Goal: Task Accomplishment & Management: Manage account settings

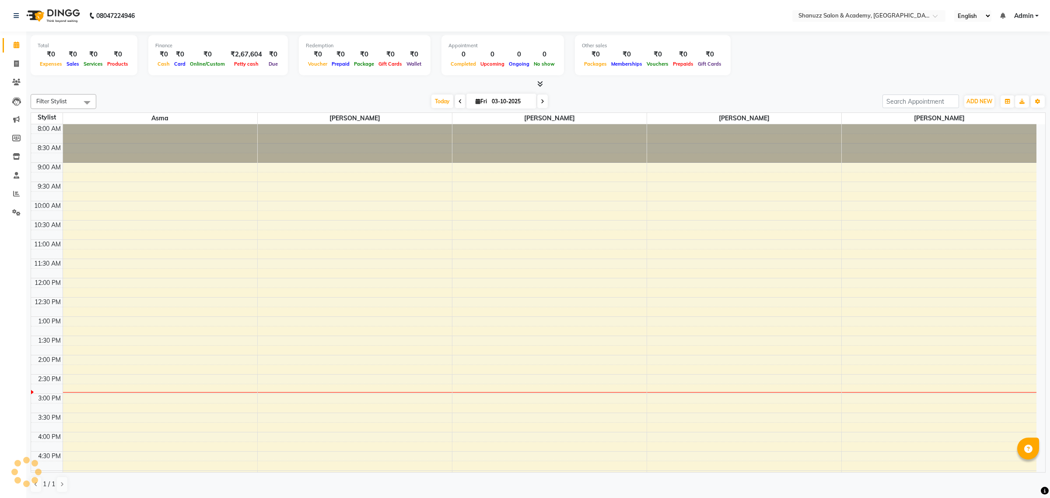
scroll to position [141, 0]
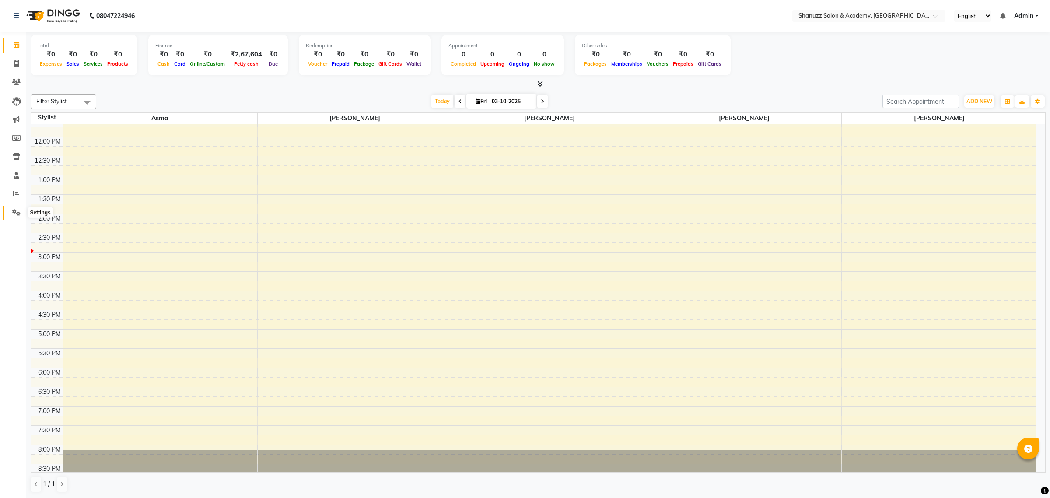
click at [12, 215] on icon at bounding box center [16, 212] width 8 height 7
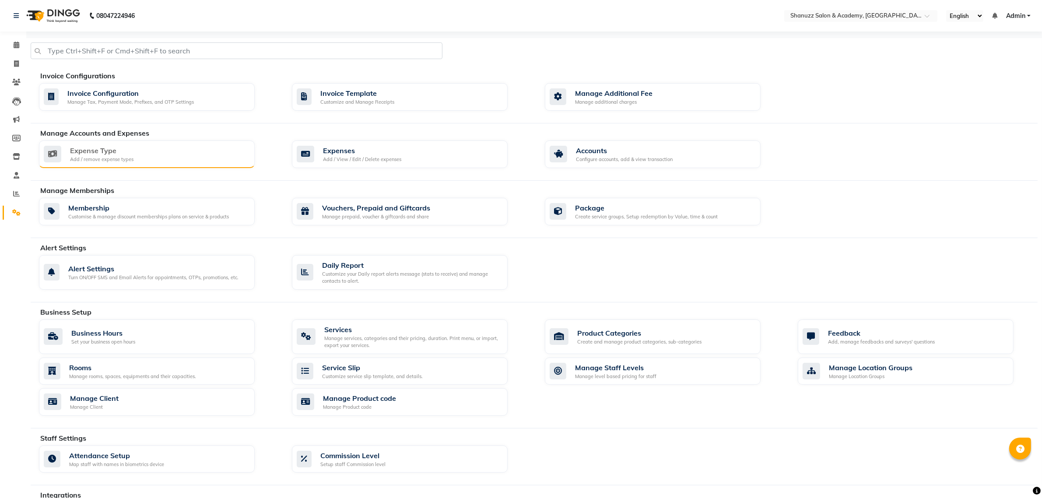
click at [178, 158] on div "Expense Type Add / remove expense types" at bounding box center [146, 154] width 204 height 18
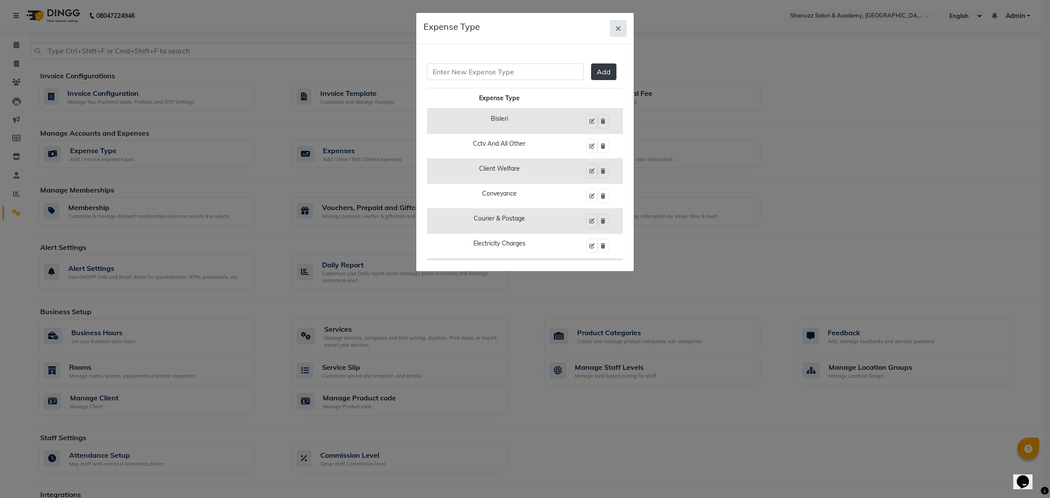
click at [619, 29] on icon "button" at bounding box center [618, 28] width 5 height 7
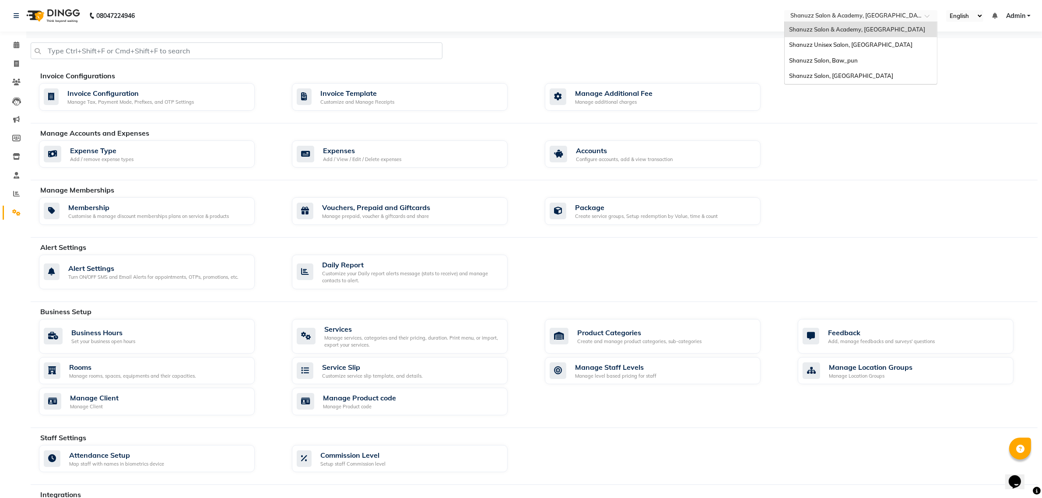
click at [812, 16] on input "text" at bounding box center [851, 16] width 127 height 9
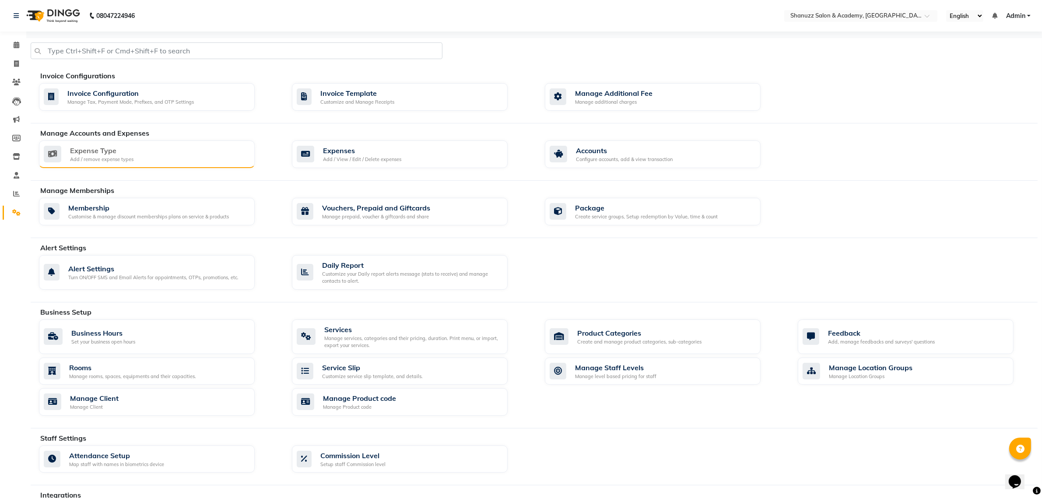
click at [141, 144] on div "Expense Type Add / remove expense types" at bounding box center [147, 154] width 216 height 28
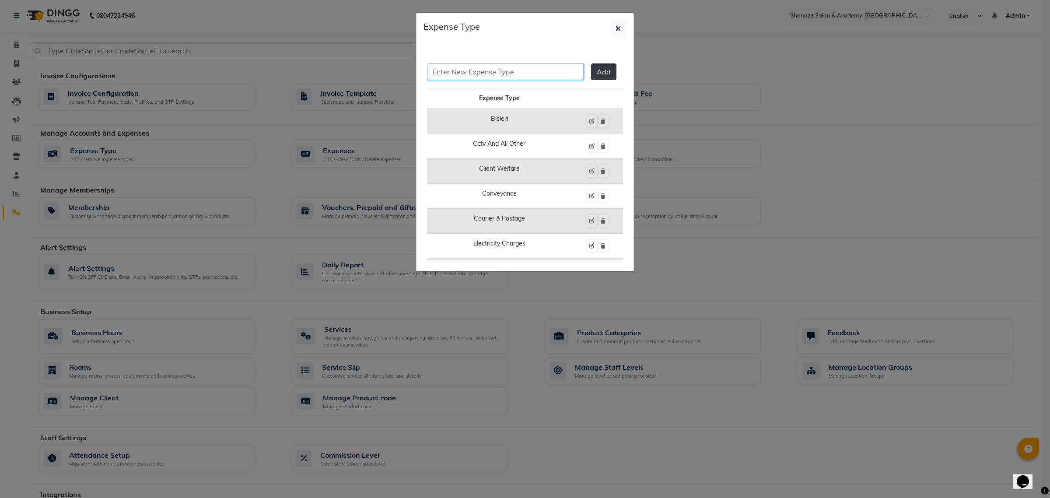
click at [467, 73] on input "text" at bounding box center [505, 71] width 157 height 17
paste input "training and education"
click at [436, 73] on input "training and education" at bounding box center [505, 71] width 157 height 17
drag, startPoint x: 473, startPoint y: 72, endPoint x: 462, endPoint y: 73, distance: 11.8
click at [462, 73] on input "Training and education" at bounding box center [505, 71] width 157 height 17
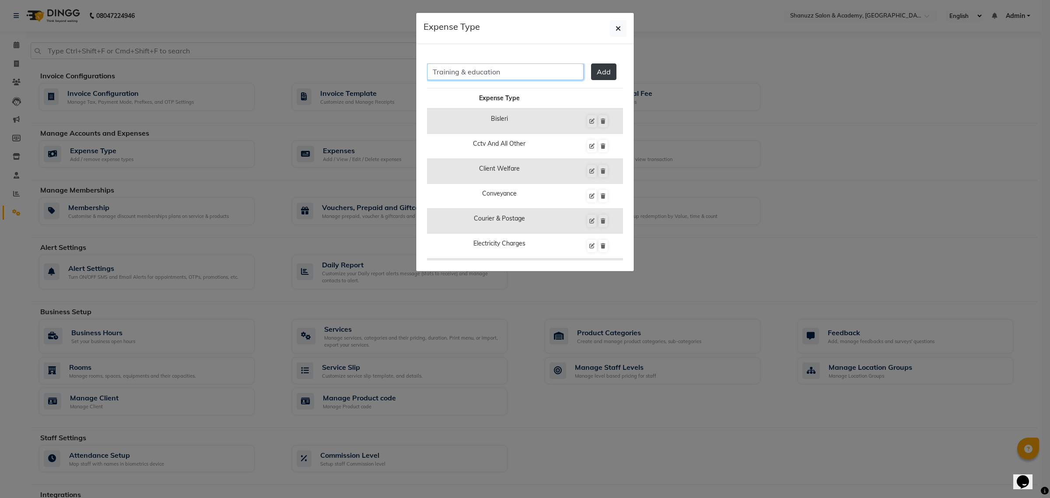
click at [471, 73] on input "Training & education" at bounding box center [505, 71] width 157 height 17
type input "Training & Education"
click at [598, 70] on span "Add" at bounding box center [604, 71] width 14 height 9
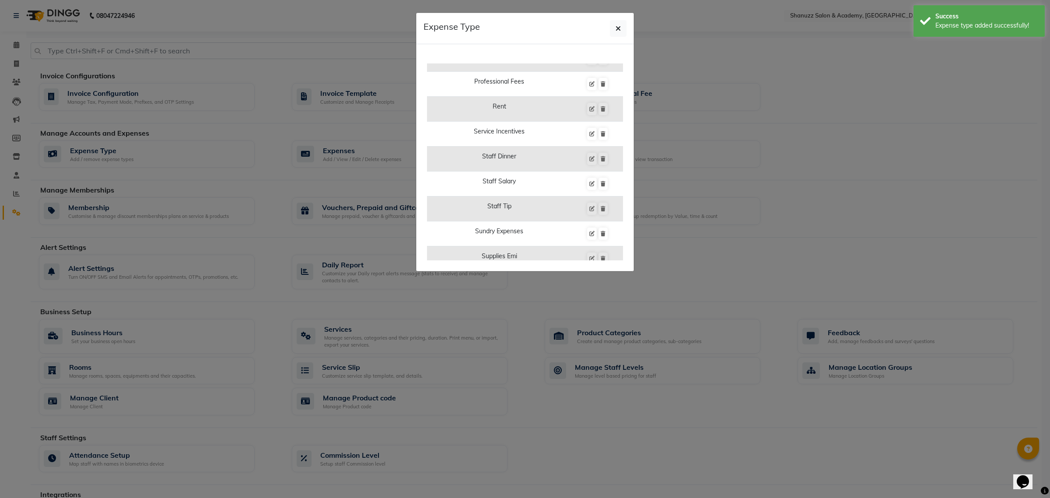
scroll to position [656, 0]
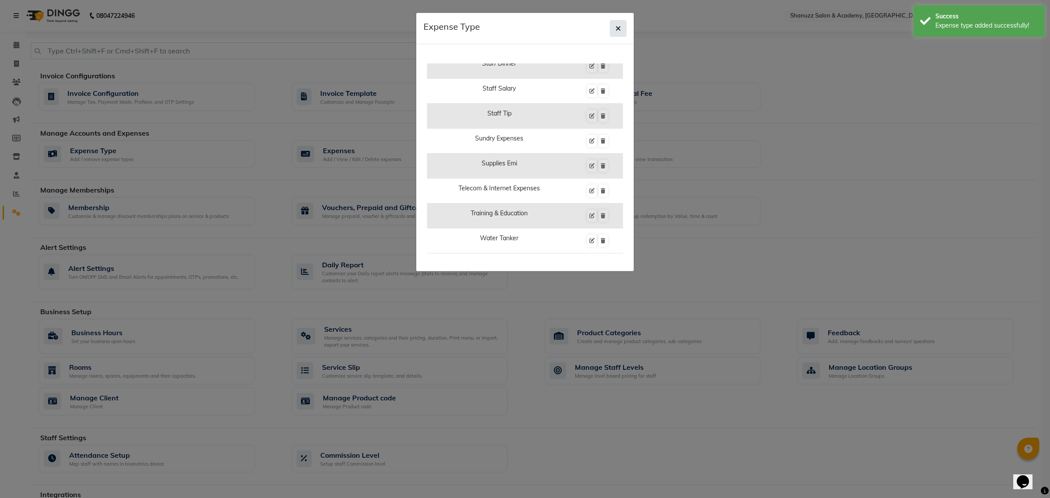
click at [623, 29] on button "button" at bounding box center [618, 28] width 17 height 17
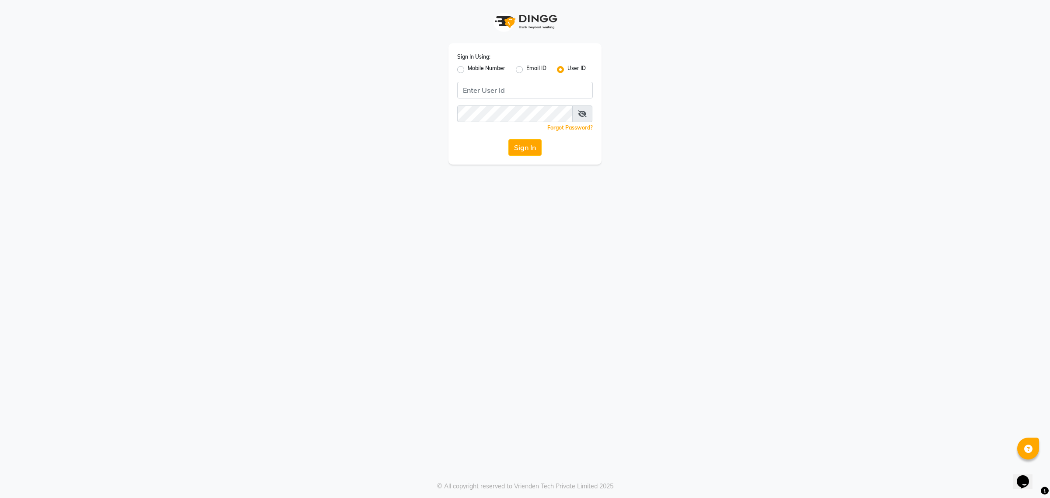
click at [615, 453] on div "Sign In Using: Mobile Number Email ID User ID Remember me Forgot Password? Sign…" at bounding box center [525, 249] width 1050 height 498
click at [506, 93] on input "Username" at bounding box center [525, 90] width 136 height 17
type input "shanuzz"
click at [508, 139] on button "Sign In" at bounding box center [524, 147] width 33 height 17
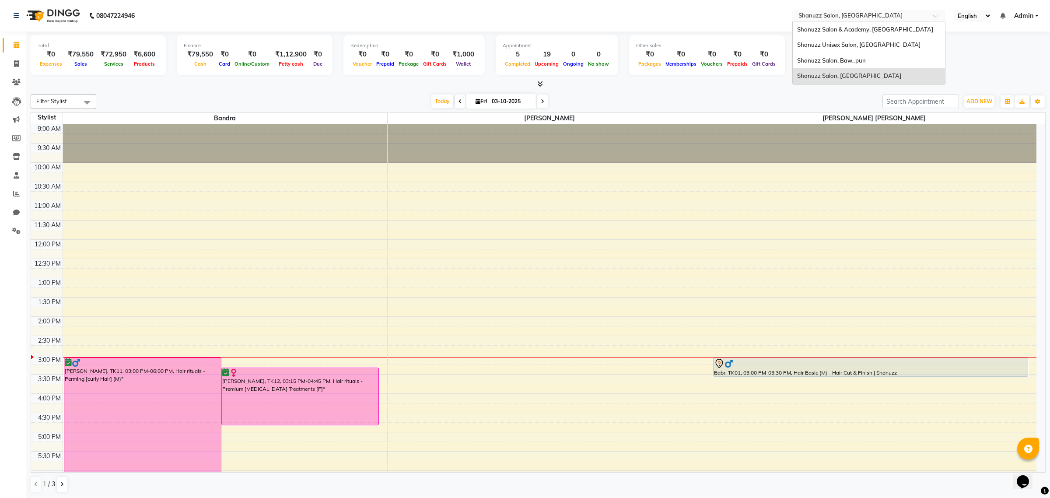
click at [856, 14] on input "text" at bounding box center [860, 16] width 127 height 9
click at [852, 42] on span "Shanuzz Unisex Salon, [GEOGRAPHIC_DATA]" at bounding box center [858, 44] width 123 height 7
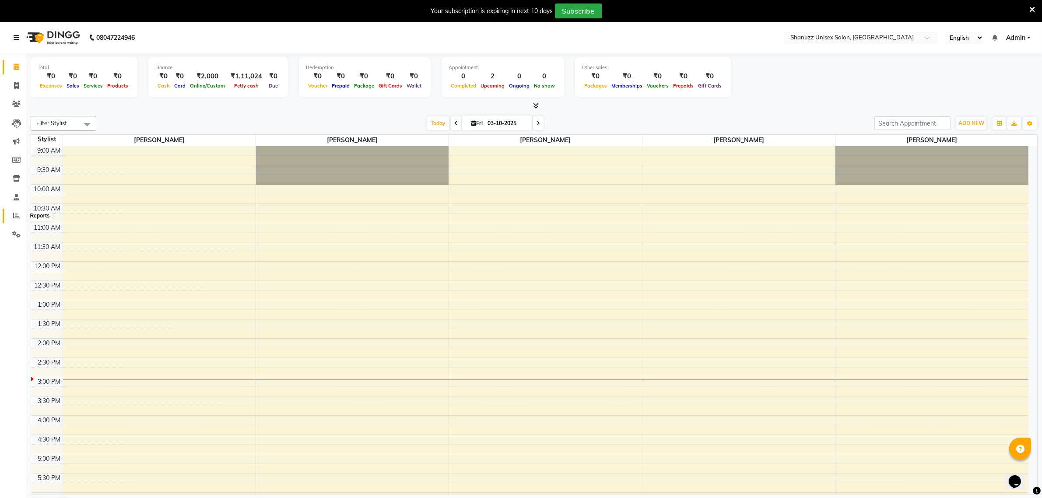
click at [13, 216] on icon at bounding box center [16, 215] width 7 height 7
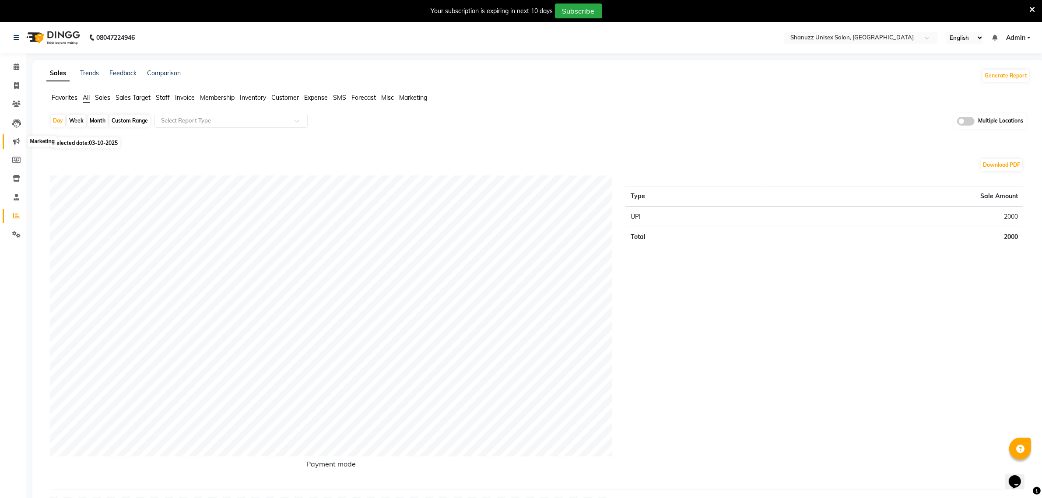
click at [16, 140] on icon at bounding box center [16, 141] width 7 height 7
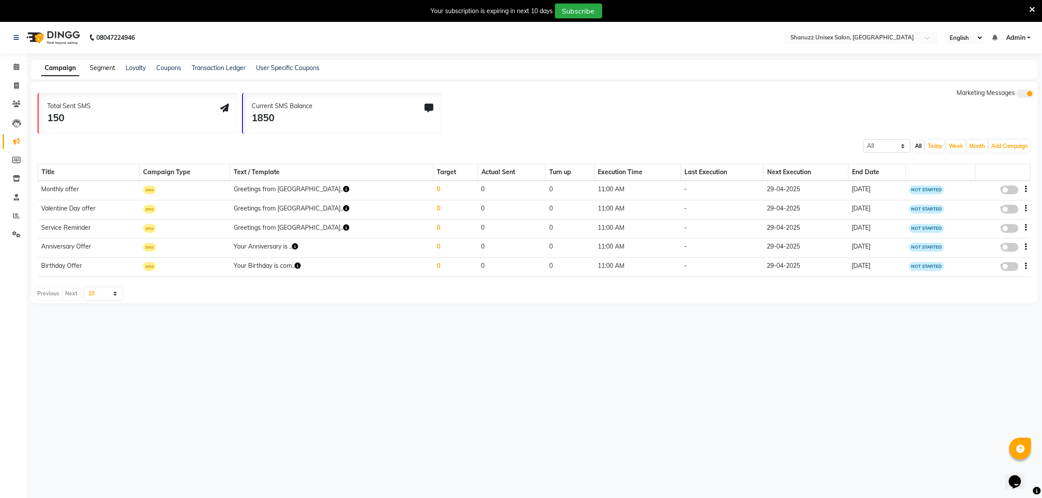
click at [104, 64] on link "Segment" at bounding box center [102, 68] width 25 height 8
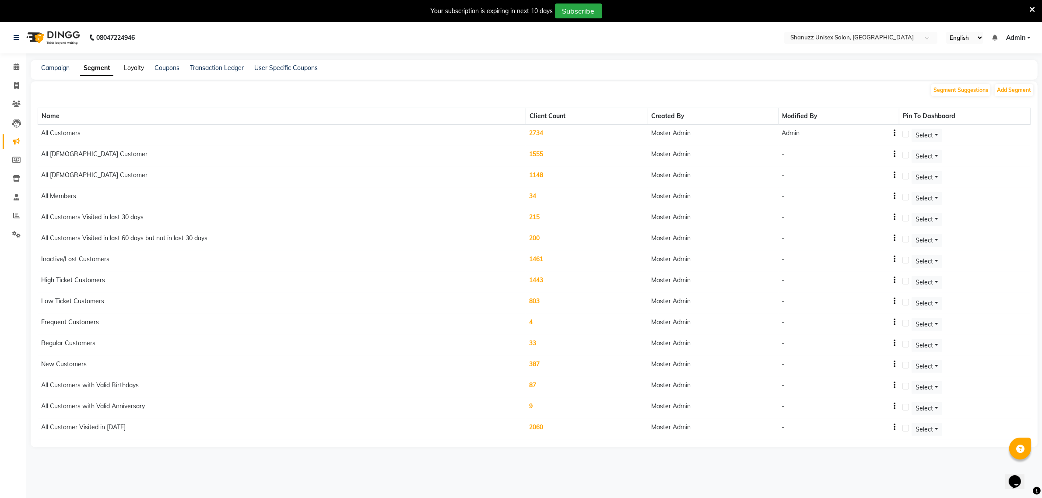
click at [141, 67] on link "Loyalty" at bounding box center [134, 68] width 20 height 8
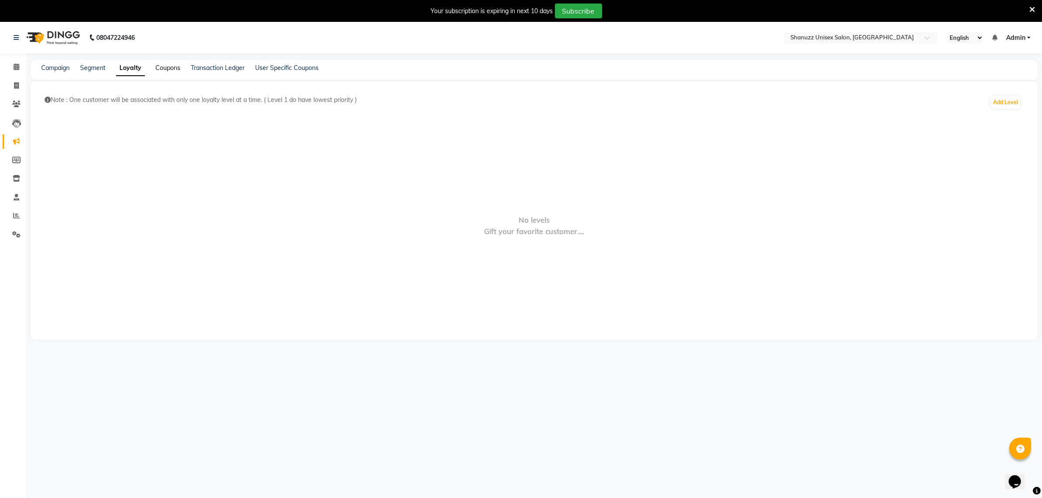
click at [165, 67] on link "Coupons" at bounding box center [167, 68] width 25 height 8
click at [215, 68] on link "Transaction Ledger" at bounding box center [216, 68] width 54 height 8
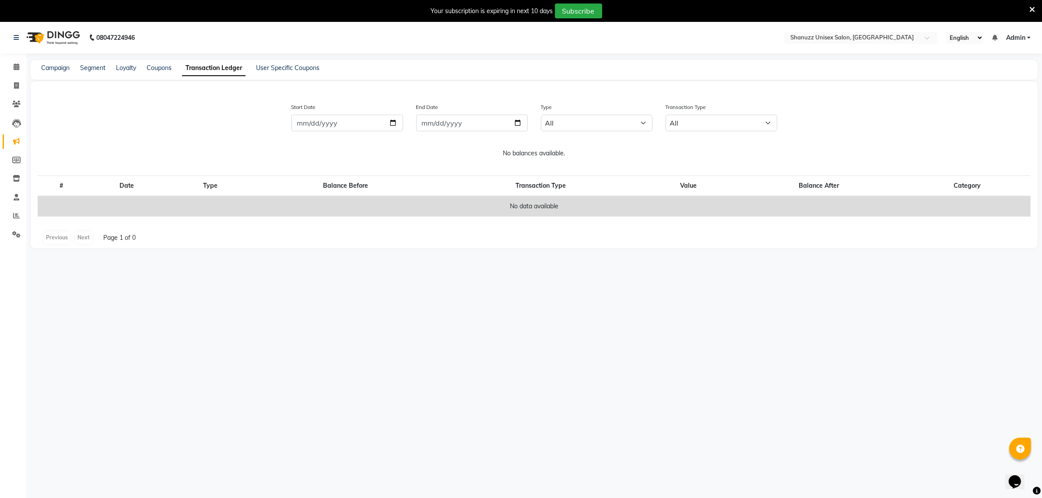
click at [60, 71] on div "Campaign" at bounding box center [55, 67] width 28 height 9
click at [60, 68] on link "Campaign" at bounding box center [55, 68] width 28 height 8
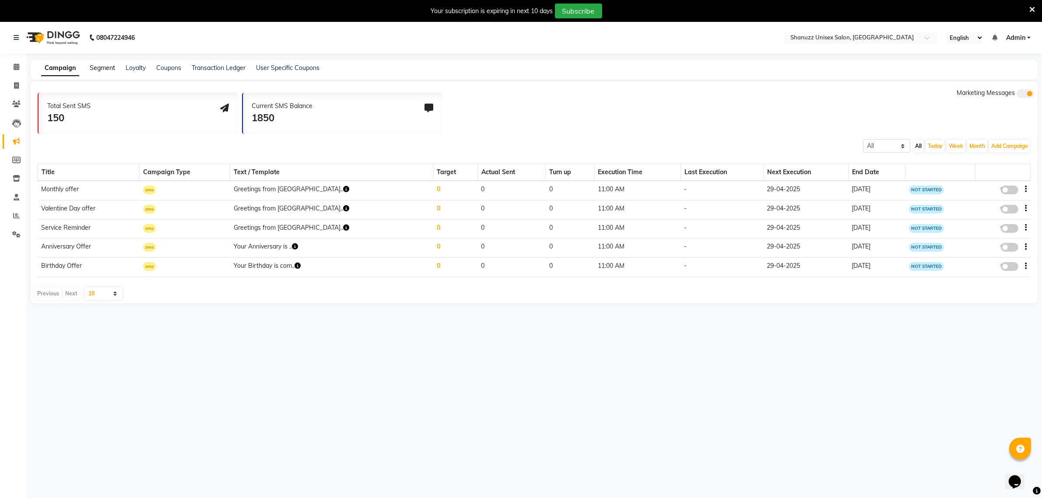
click at [98, 66] on link "Segment" at bounding box center [102, 68] width 25 height 8
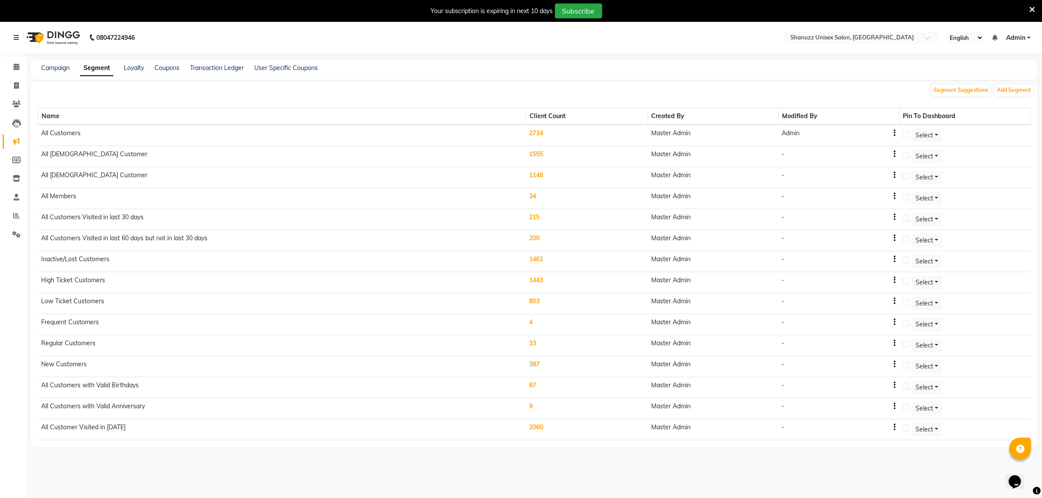
click at [542, 134] on td "2734" at bounding box center [586, 135] width 122 height 21
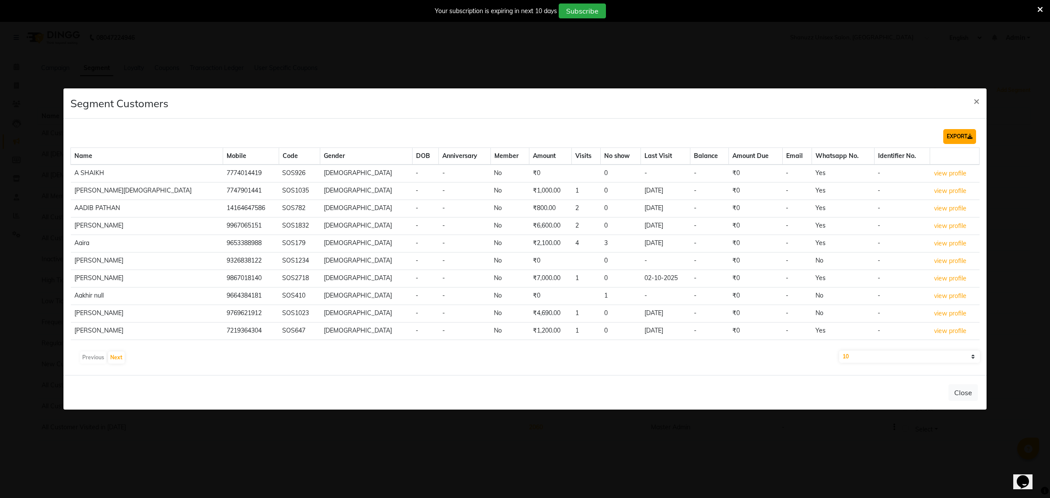
click at [952, 130] on button "EXPORT" at bounding box center [959, 136] width 33 height 15
